Goal: Information Seeking & Learning: Learn about a topic

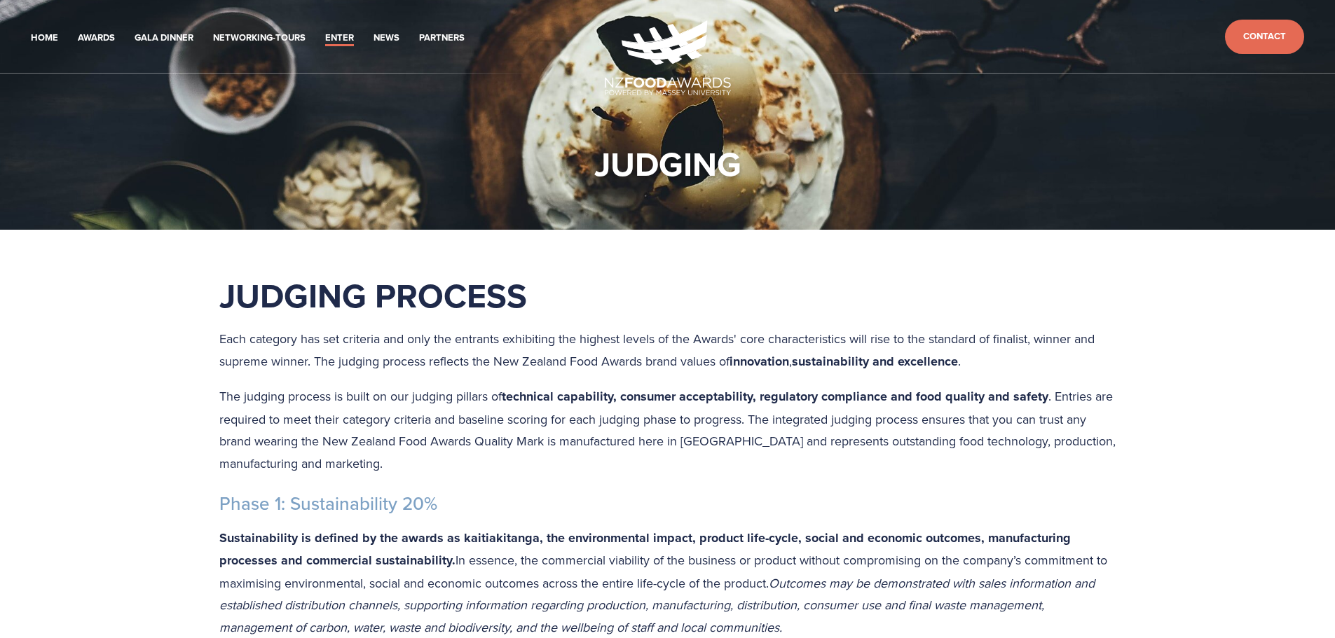
scroll to position [420, 0]
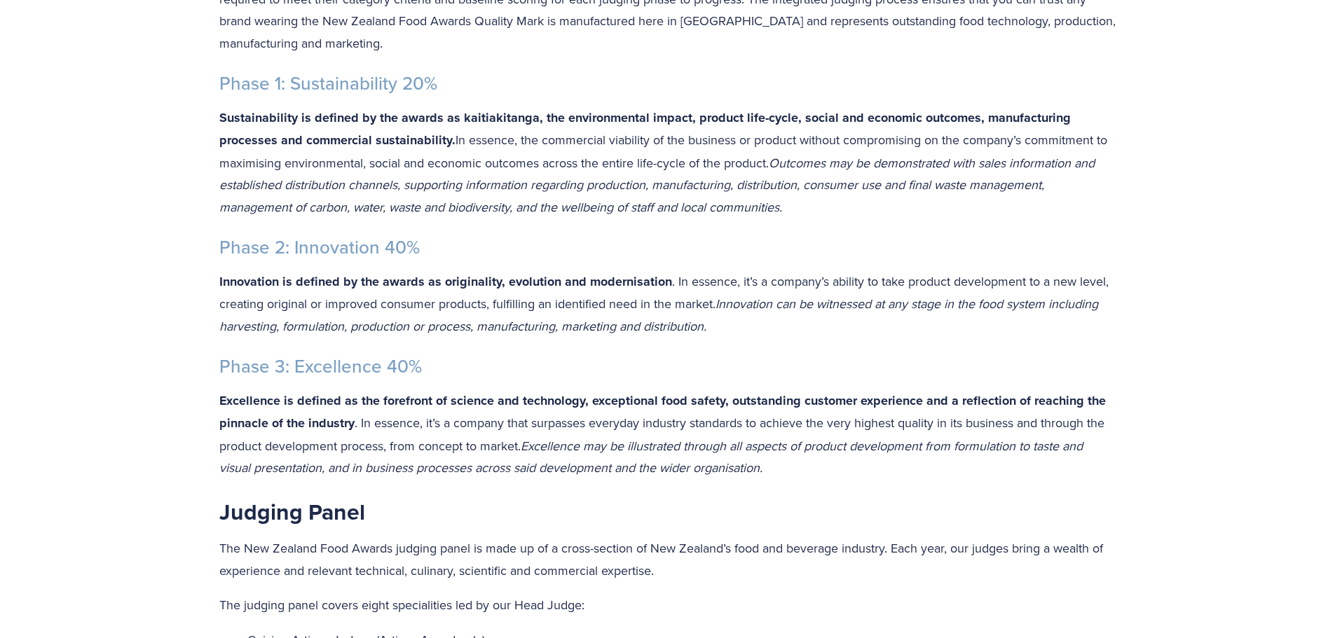
click at [639, 277] on strong "Innovation is defined by the awards as originality, evolution and modernisation" at bounding box center [445, 282] width 453 height 18
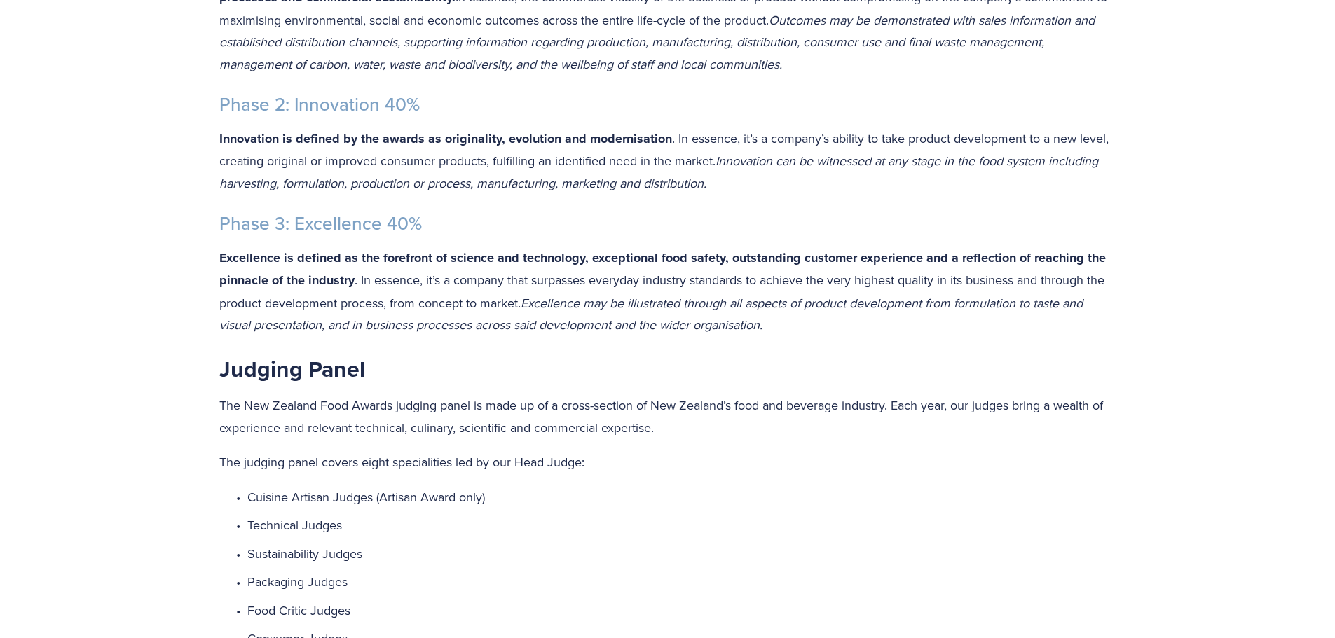
scroll to position [631, 0]
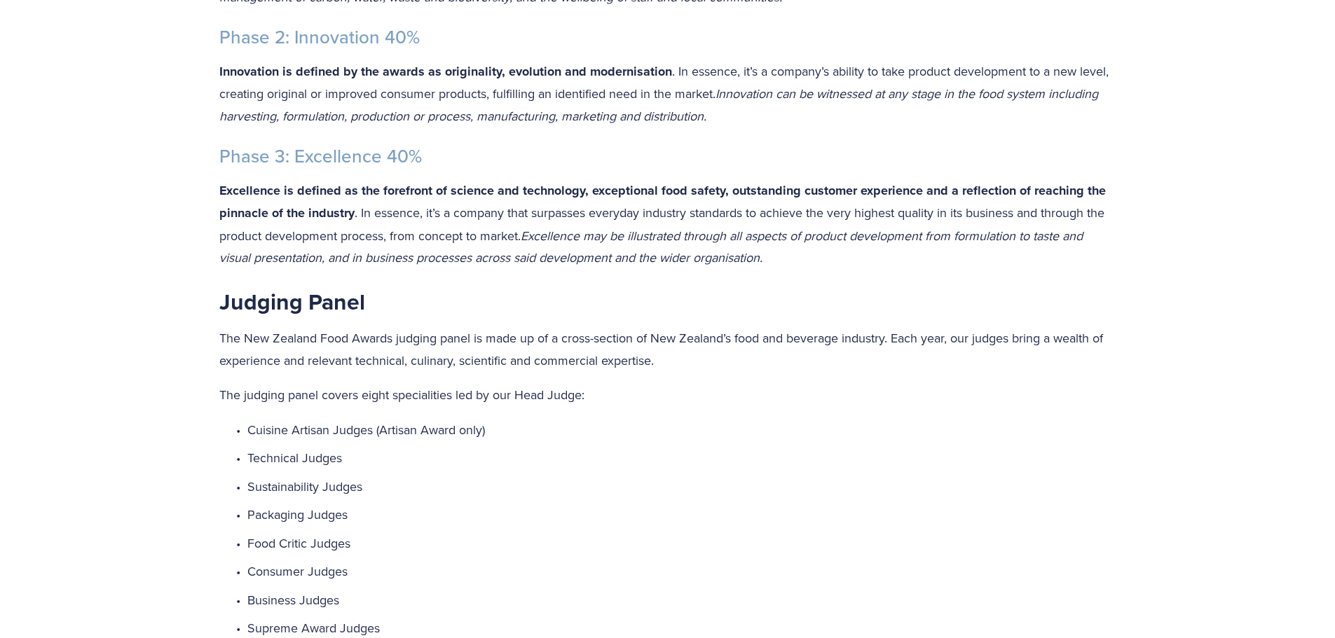
click at [782, 261] on p "Excellence is defined as the forefront of science and technology, exceptional f…" at bounding box center [667, 224] width 897 height 90
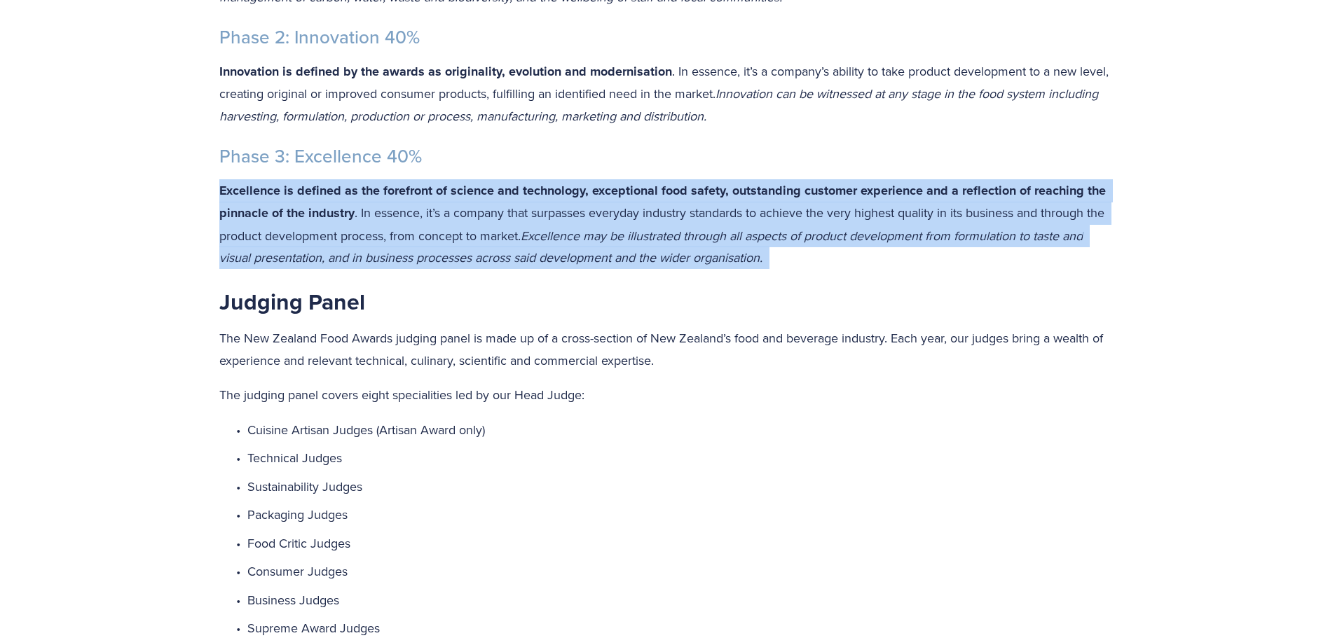
drag, startPoint x: 222, startPoint y: 189, endPoint x: 809, endPoint y: 254, distance: 590.8
click at [809, 254] on p "Excellence is defined as the forefront of science and technology, exceptional f…" at bounding box center [667, 224] width 897 height 90
copy p "Excellence is defined as the forefront of science and technology, exceptional f…"
click at [371, 202] on p "Excellence is defined as the forefront of science and technology, exceptional f…" at bounding box center [667, 224] width 897 height 90
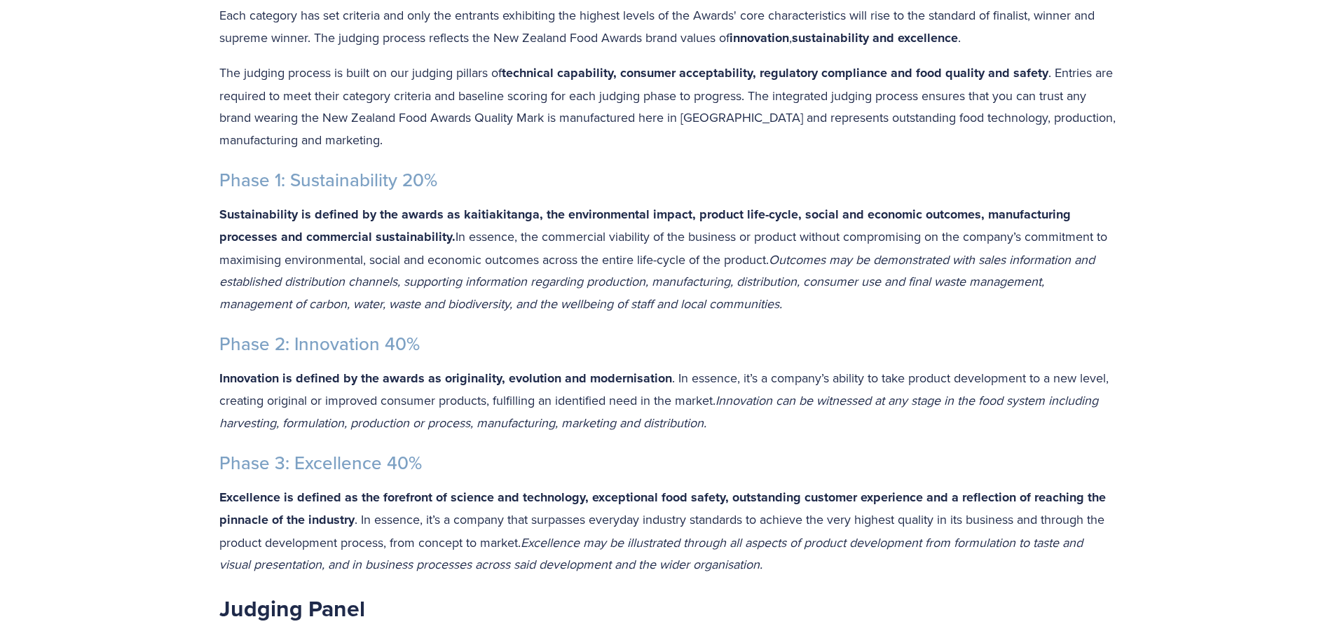
scroll to position [420, 0]
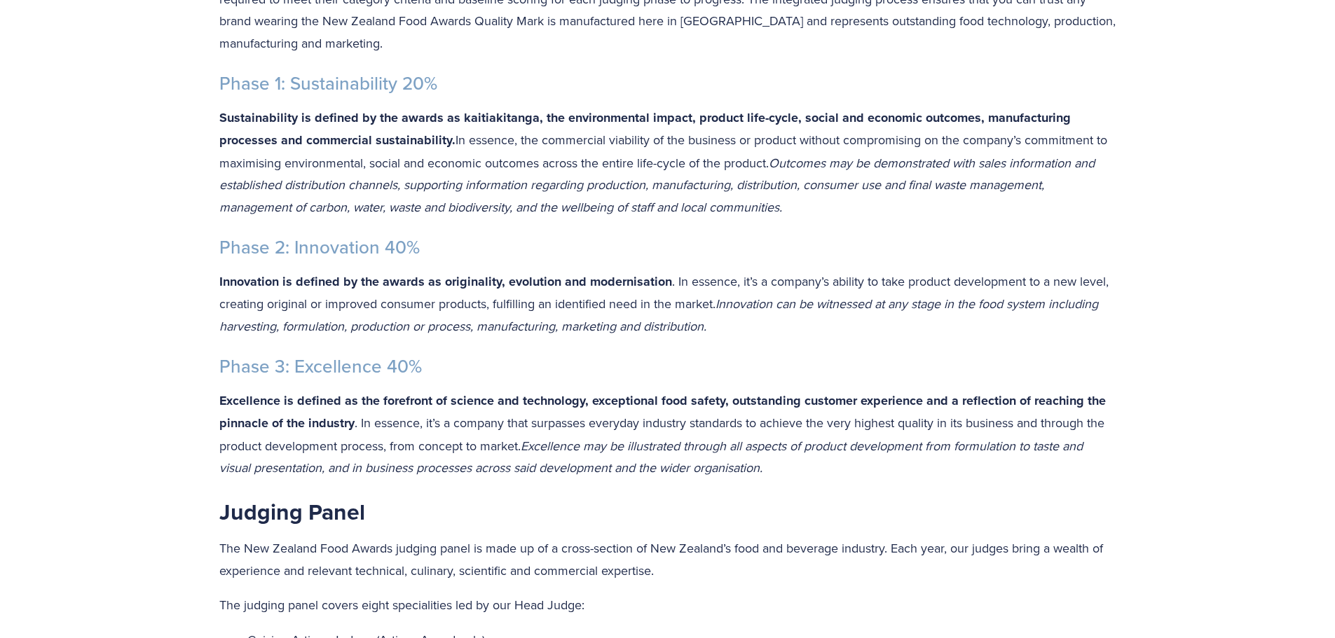
click at [820, 198] on p "Sustainability is defined by the awards as kaitiakitanga, the environmental imp…" at bounding box center [667, 163] width 897 height 112
click at [798, 207] on p "Sustainability is defined by the awards as kaitiakitanga, the environmental imp…" at bounding box center [667, 163] width 897 height 112
drag, startPoint x: 789, startPoint y: 207, endPoint x: 209, endPoint y: 118, distance: 587.1
click at [209, 118] on div "Judging Process Each category has set criteria and only the entrants exhibiting…" at bounding box center [667, 361] width 921 height 1014
copy p "Sustainability is defined by the awards as kaitiakitanga, the environmental imp…"
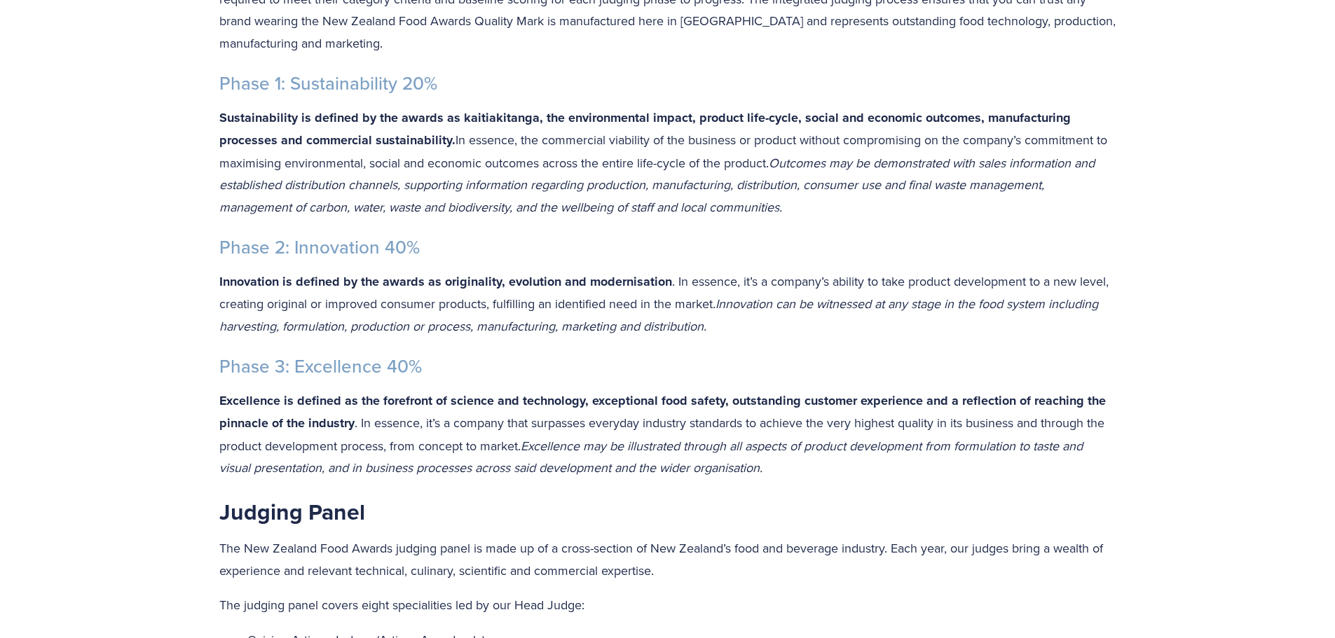
click at [992, 276] on p "Innovation is defined by the awards as originality, evolution and modernisation…" at bounding box center [667, 303] width 897 height 67
